Goal: Obtain resource: Obtain resource

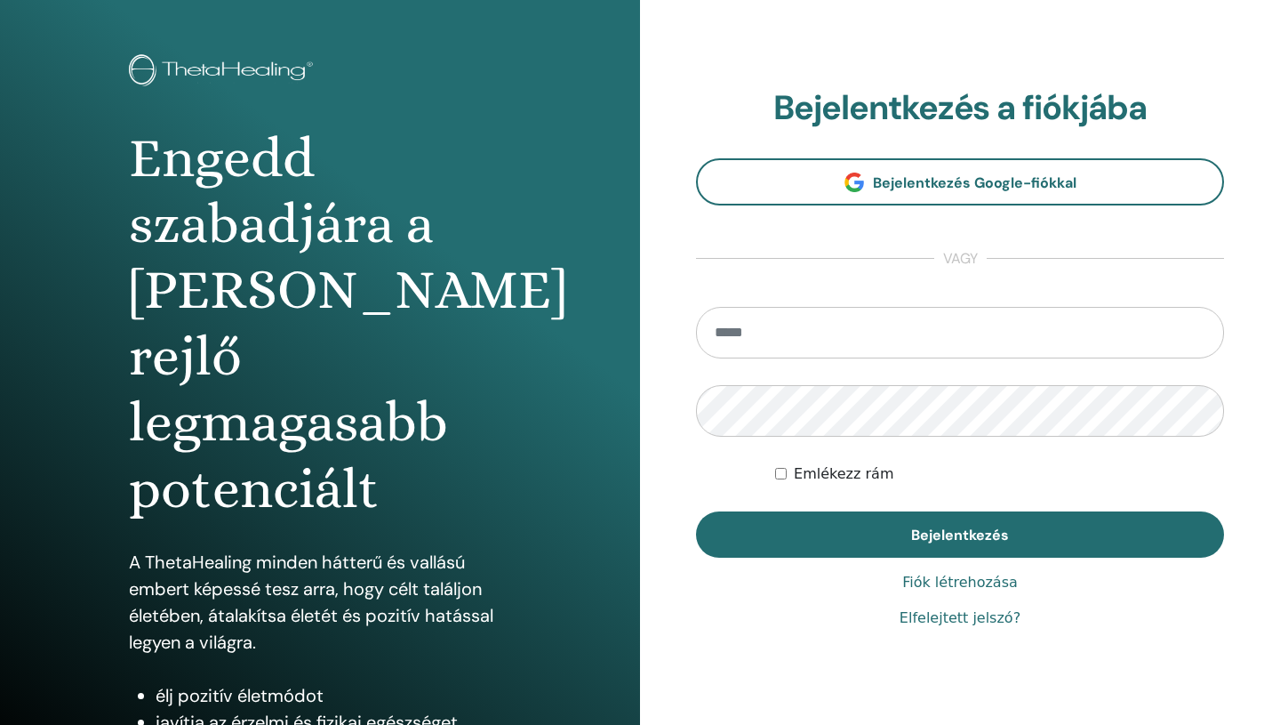
scroll to position [129, 0]
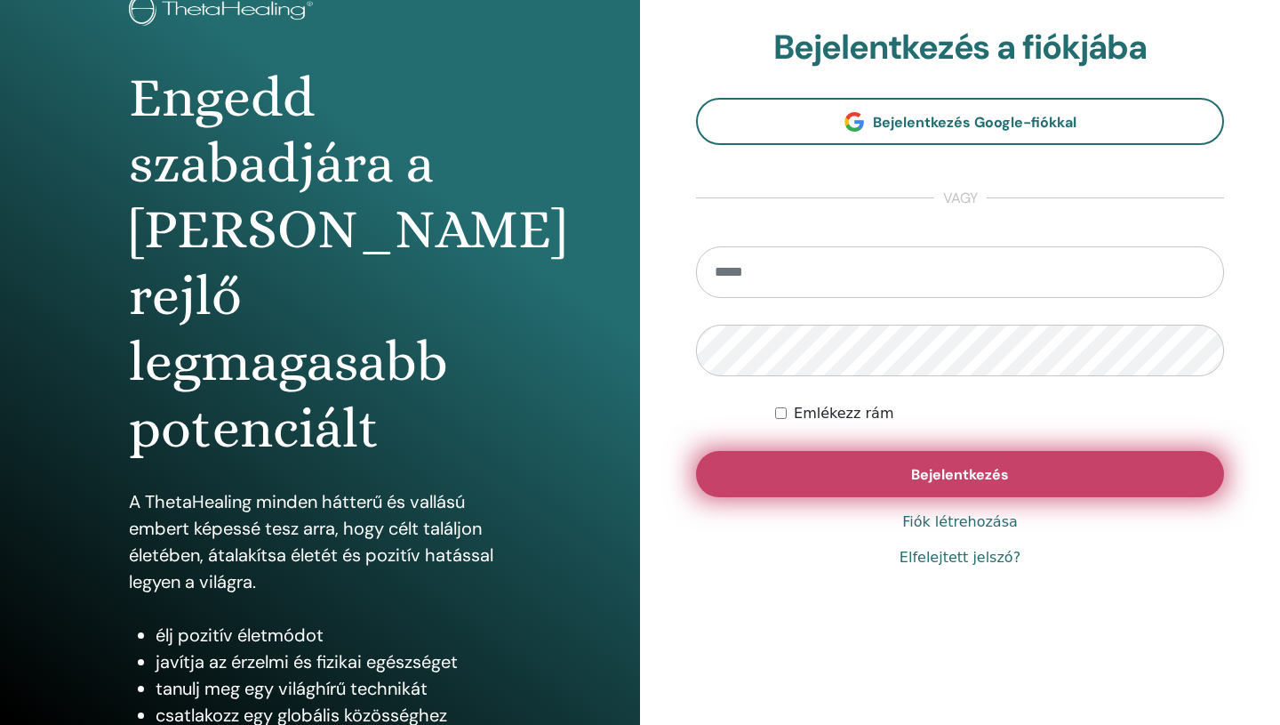
type input "**********"
click at [981, 481] on font "Bejelentkezés" at bounding box center [960, 474] width 98 height 19
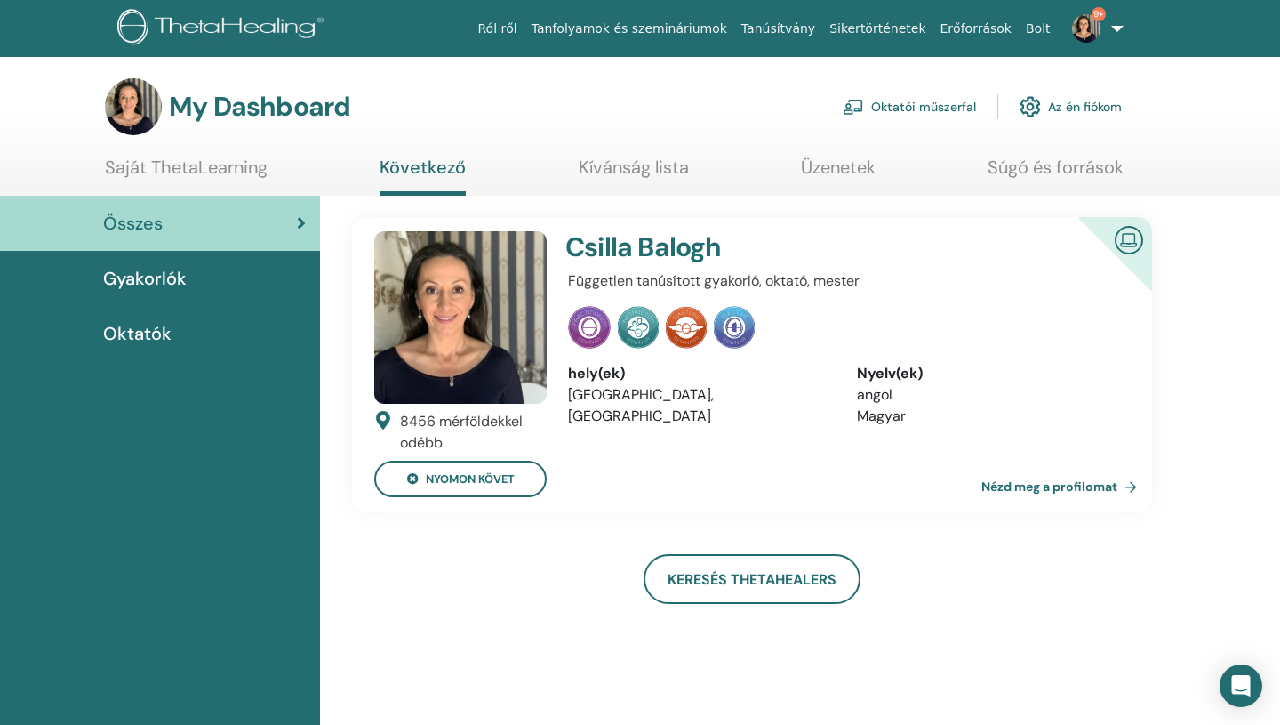
click at [148, 333] on span "Oktatók" at bounding box center [137, 333] width 68 height 27
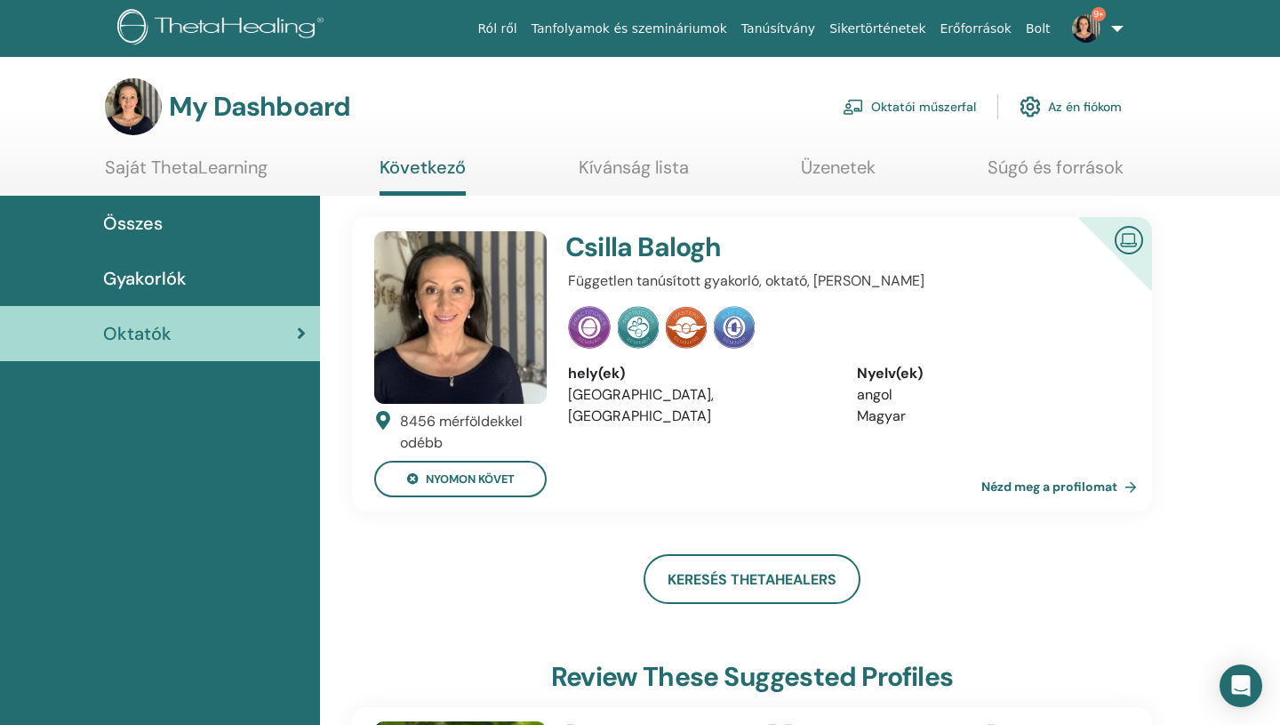
click at [909, 104] on link "Oktatói műszerfal" at bounding box center [909, 106] width 133 height 39
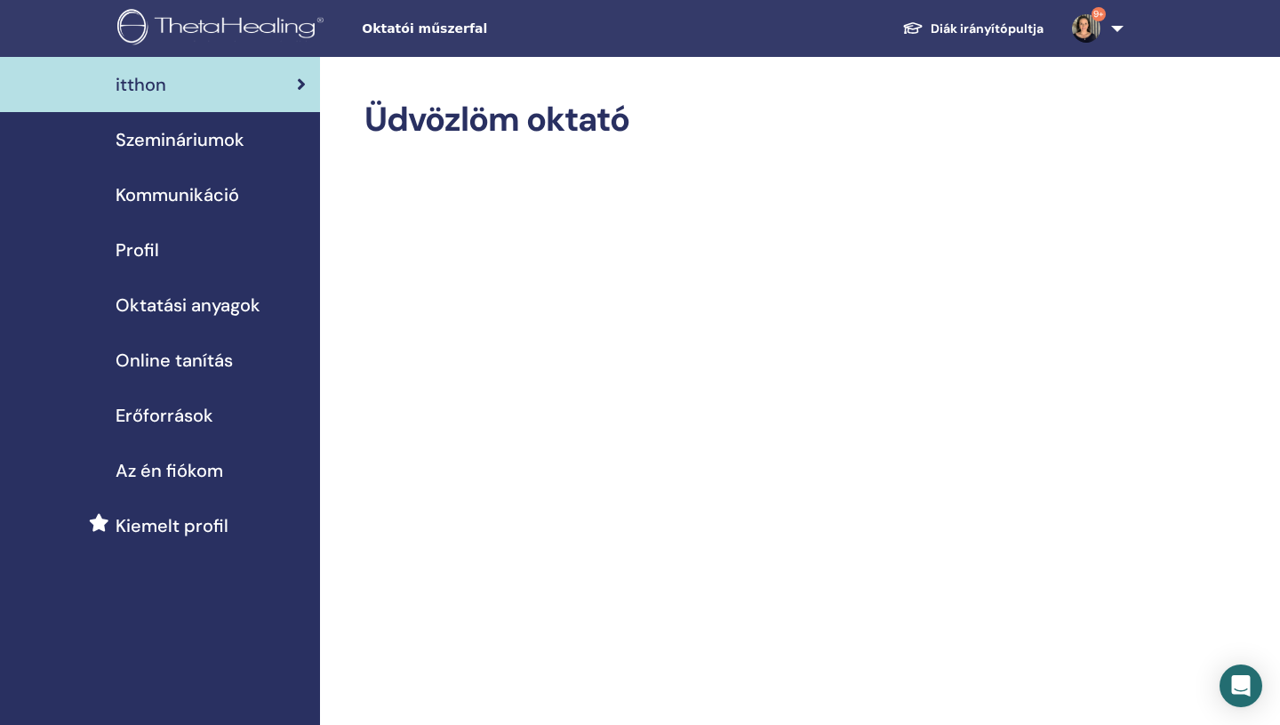
click at [197, 306] on span "Oktatási anyagok" at bounding box center [188, 305] width 145 height 27
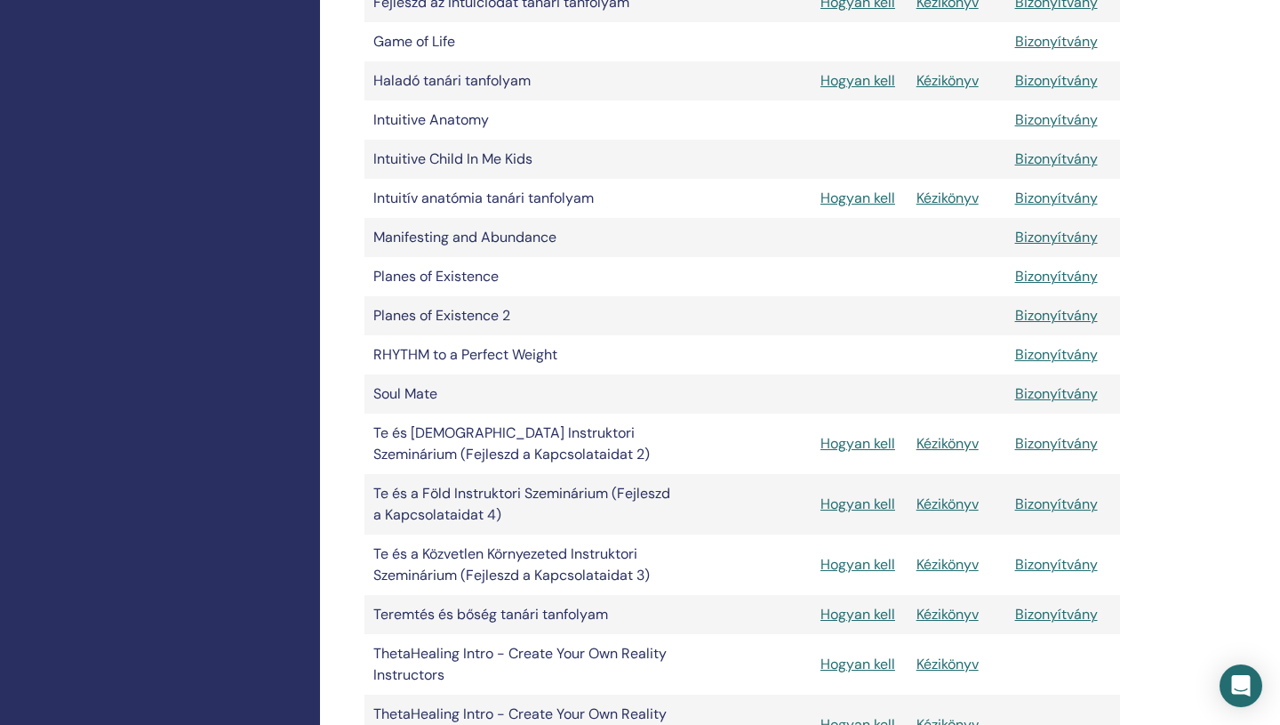
scroll to position [726, 0]
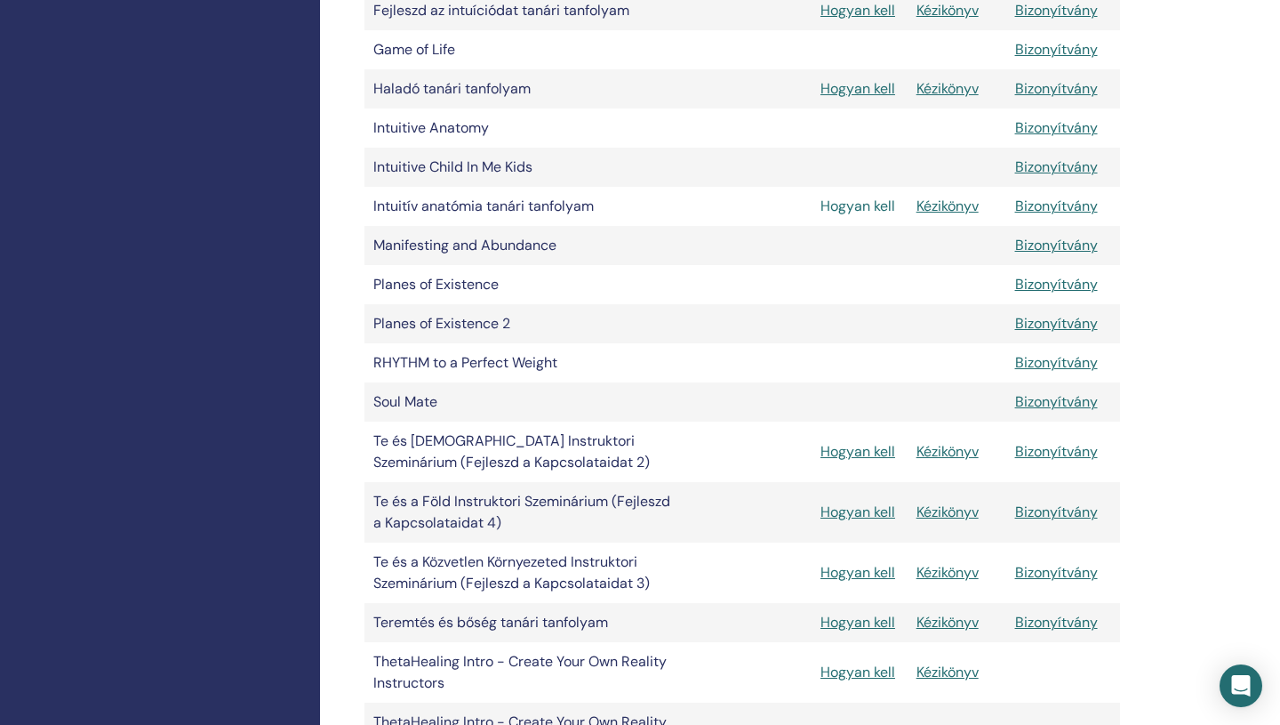
click at [858, 207] on link "Hogyan kell" at bounding box center [858, 205] width 75 height 19
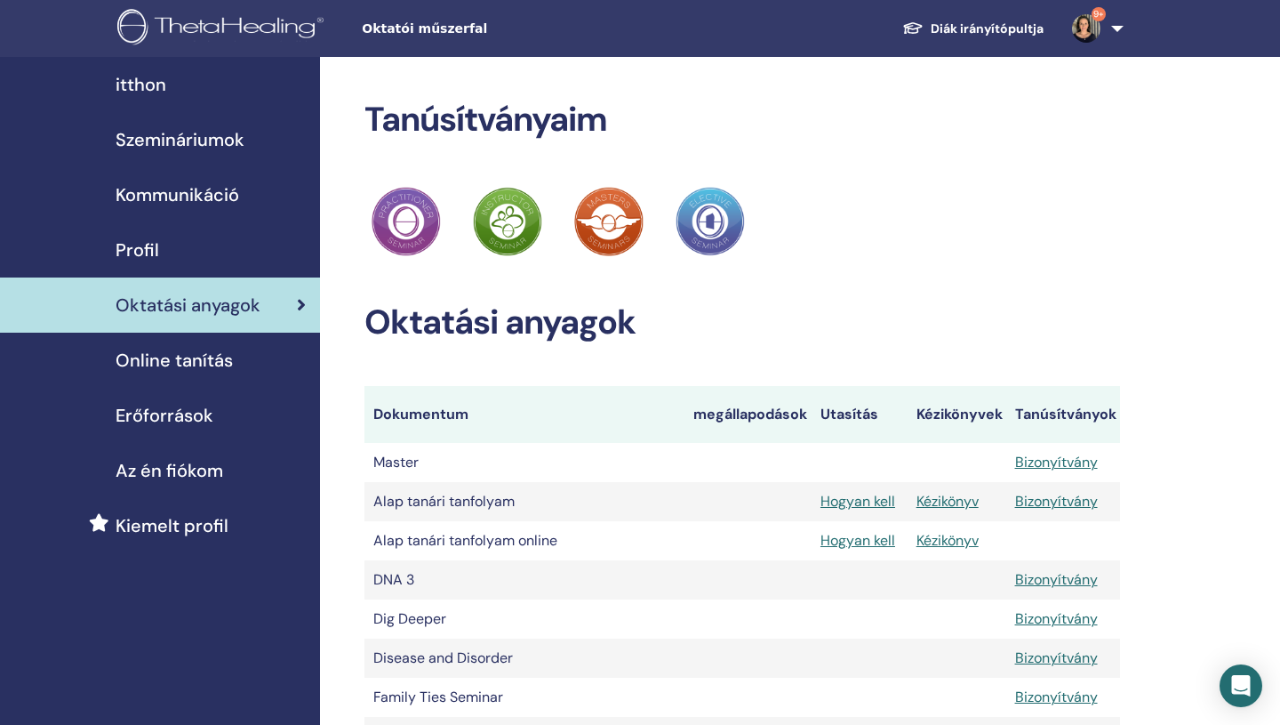
scroll to position [726, 0]
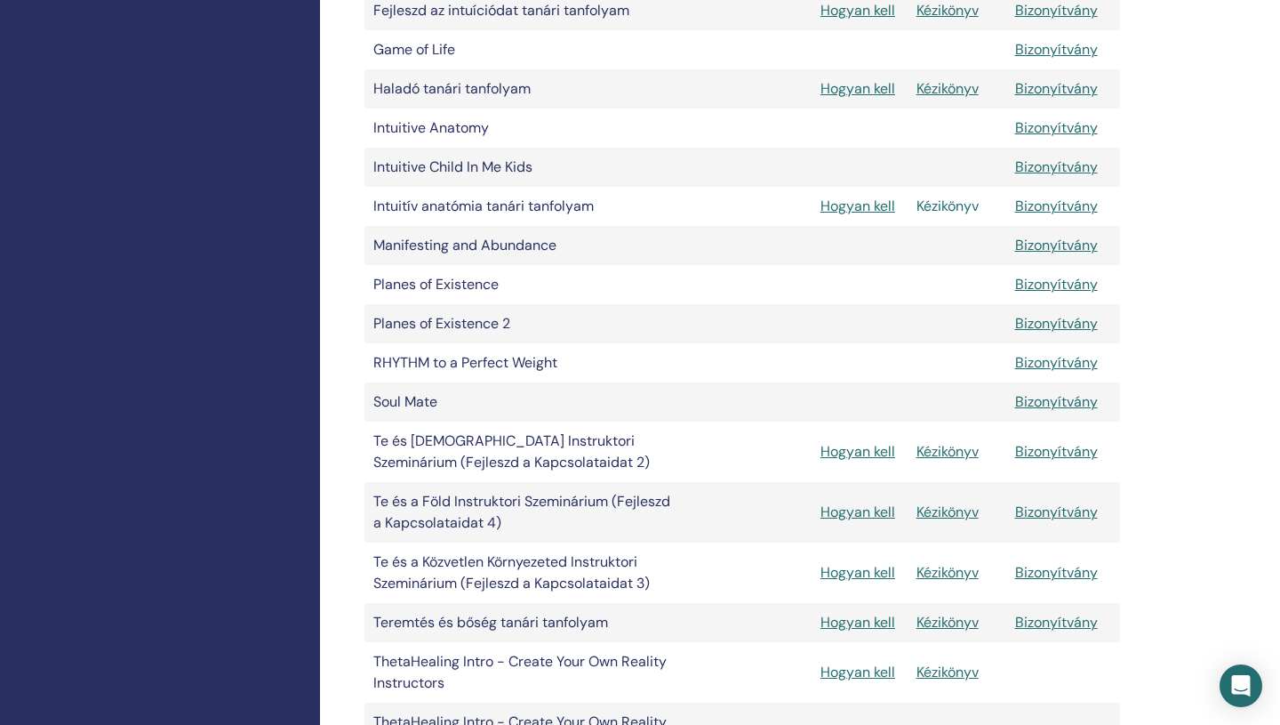
click at [943, 208] on link "Kézikönyv" at bounding box center [948, 205] width 62 height 19
